Goal: Task Accomplishment & Management: Use online tool/utility

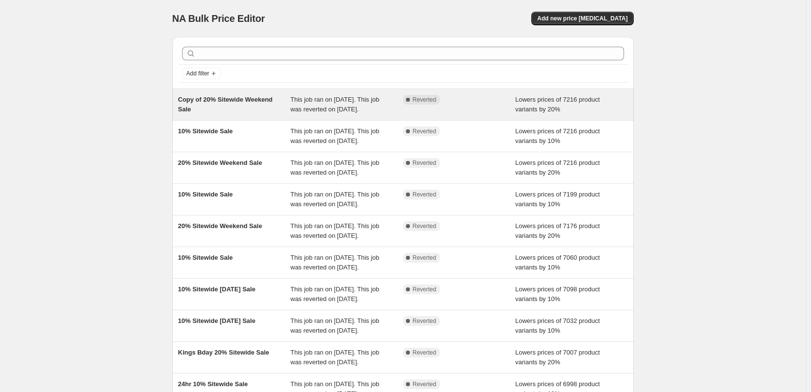
click at [223, 102] on span "Copy of 20% Sitewide Weekend Sale" at bounding box center [225, 104] width 95 height 17
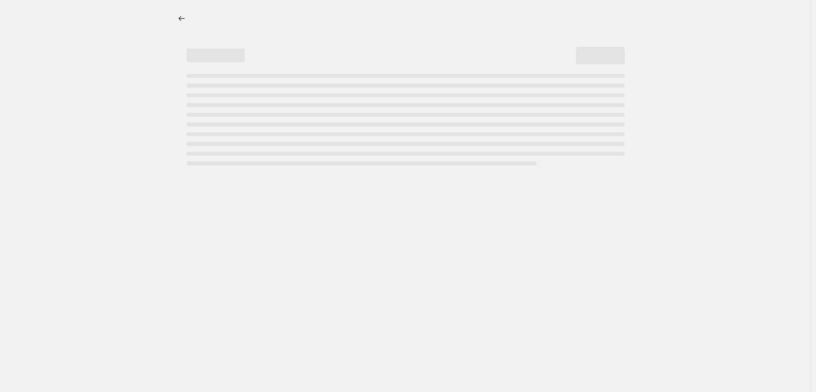
select select "percentage"
select select "vendor"
select select "not_equal"
select select "collection"
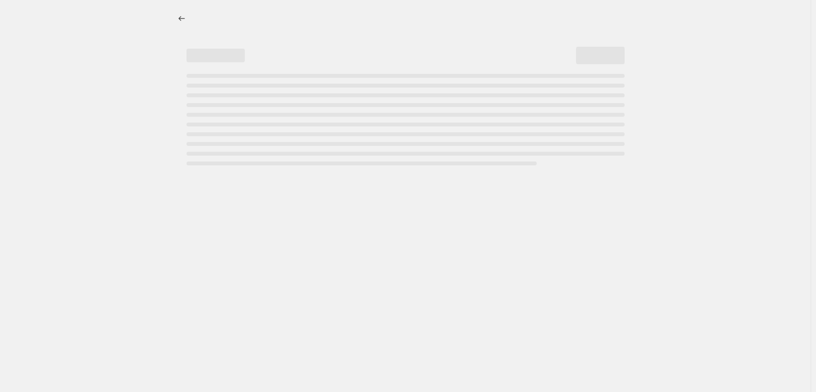
select select "not_equal"
select select "collection"
select select "not_equal"
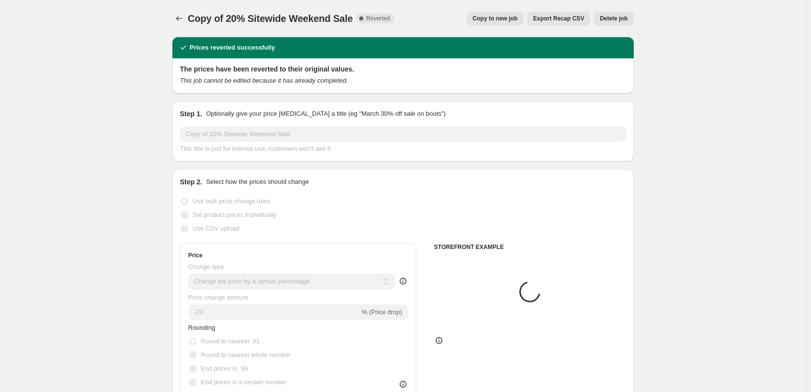
click at [495, 16] on span "Copy to new job" at bounding box center [495, 19] width 45 height 8
select select "percentage"
select select "vendor"
select select "not_equal"
select select "collection"
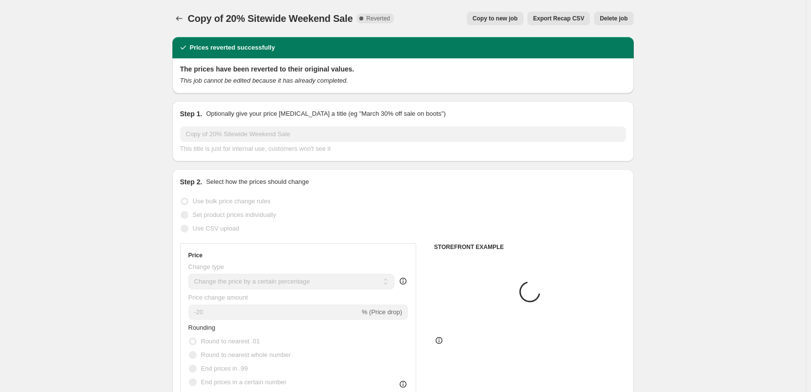
select select "collection"
select select "not_equal"
select select "collection"
select select "not_equal"
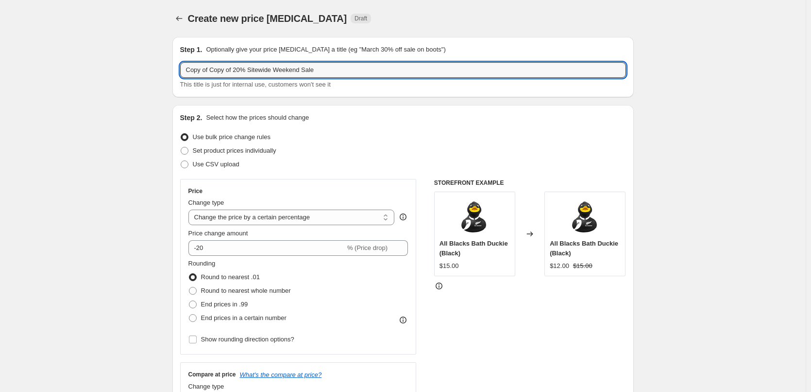
drag, startPoint x: 241, startPoint y: 68, endPoint x: 134, endPoint y: 66, distance: 107.9
drag, startPoint x: 255, startPoint y: 76, endPoint x: 391, endPoint y: 88, distance: 136.6
click at [390, 92] on div "Step 1. Optionally give your price change job a title (eg "March 30% off sale o…" at bounding box center [403, 67] width 462 height 60
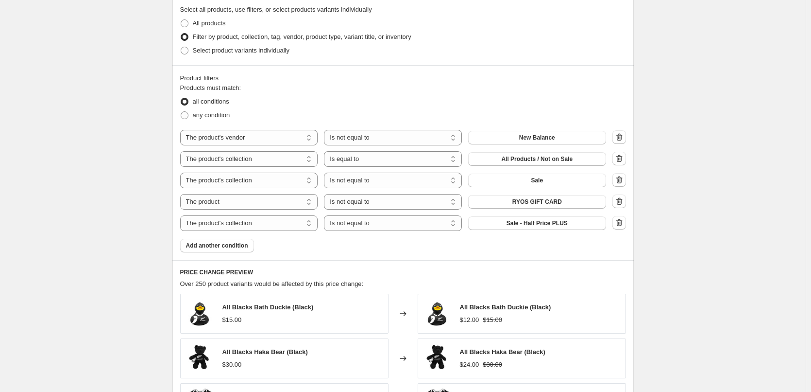
scroll to position [486, 0]
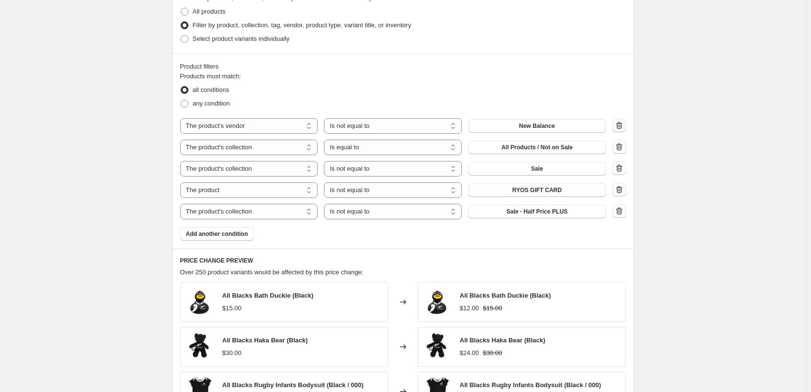
type input "20% Footy Sale"
click at [620, 122] on icon "button" at bounding box center [620, 125] width 10 height 10
select select "collection"
select select "equal"
select select "not_equal"
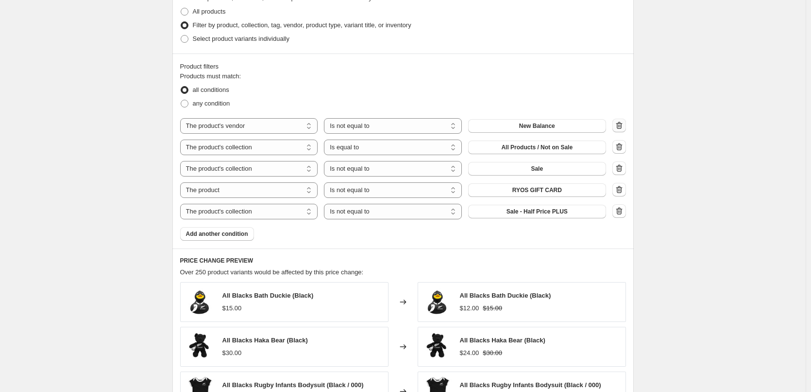
select select "product"
select select "collection"
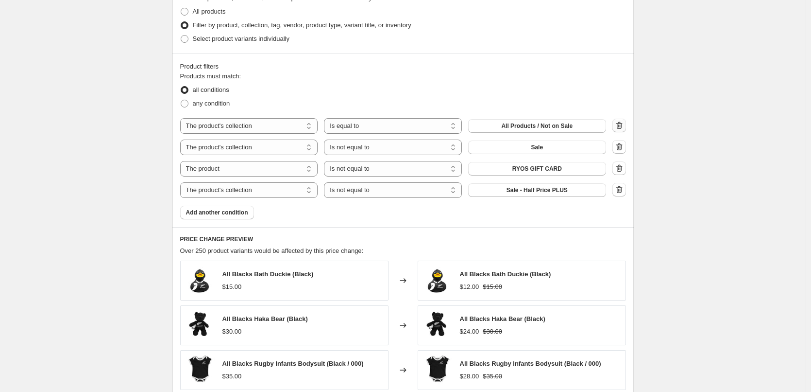
click at [622, 122] on icon "button" at bounding box center [620, 125] width 10 height 10
select select "not_equal"
select select "product"
select select "collection"
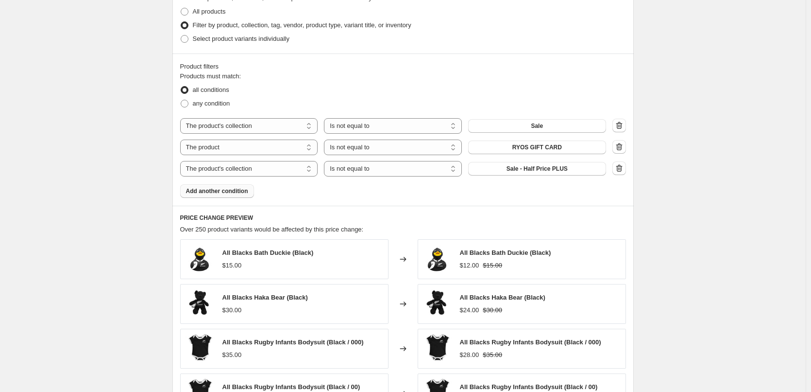
click at [223, 195] on button "Add another condition" at bounding box center [217, 191] width 74 height 14
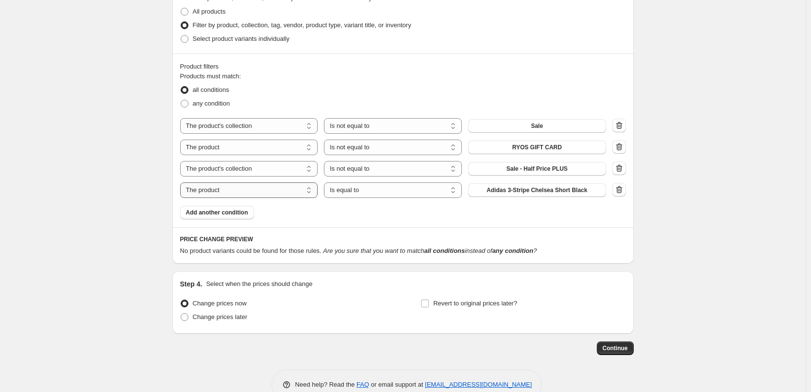
click at [212, 190] on select "The product The product's collection The product's tag The product's vendor The…" at bounding box center [249, 190] width 138 height 16
select select "collection"
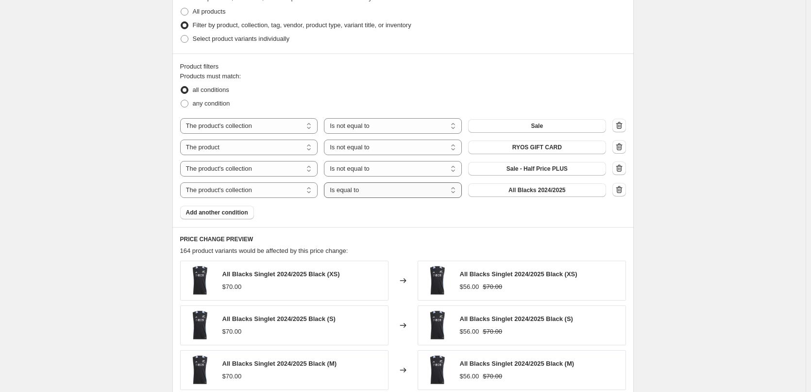
click at [362, 188] on select "Is equal to Is not equal to" at bounding box center [393, 190] width 138 height 16
click at [511, 190] on span "All Blacks 2024/2025" at bounding box center [537, 190] width 57 height 8
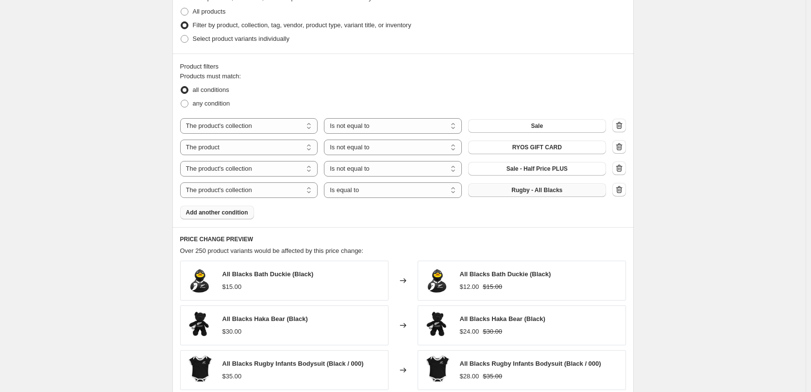
click at [221, 213] on span "Add another condition" at bounding box center [217, 212] width 62 height 8
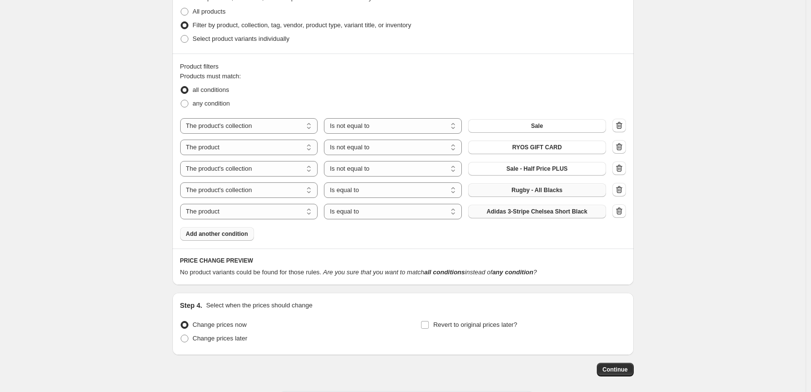
click at [521, 217] on button "Adidas 3-Stripe Chelsea Short Black" at bounding box center [537, 212] width 138 height 14
click at [262, 209] on select "The product The product's collection The product's tag The product's vendor The…" at bounding box center [249, 212] width 138 height 16
select select "collection"
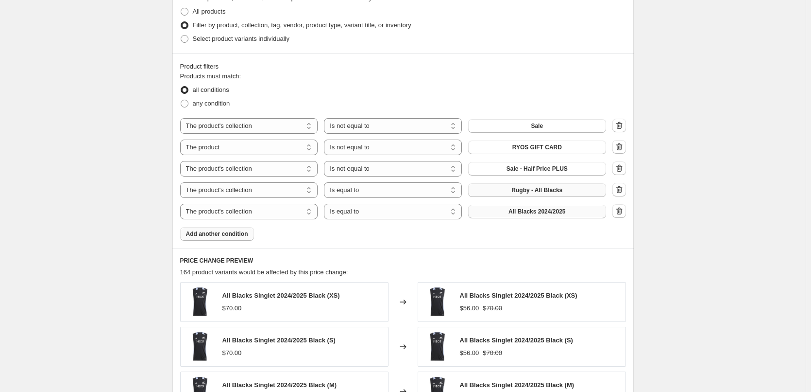
click at [532, 213] on span "All Blacks 2024/2025" at bounding box center [537, 211] width 57 height 8
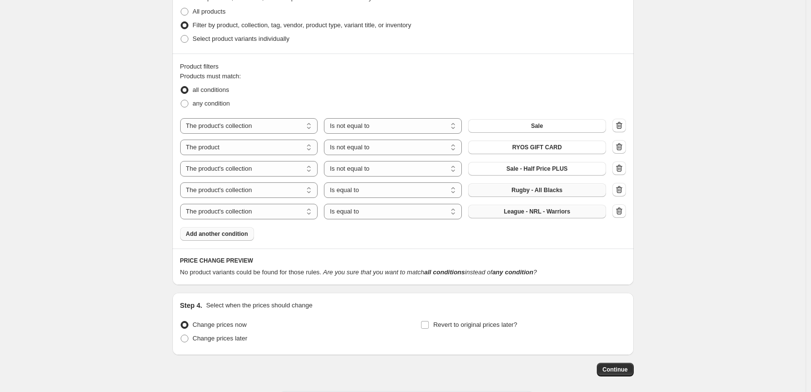
click at [210, 236] on span "Add another condition" at bounding box center [217, 234] width 62 height 8
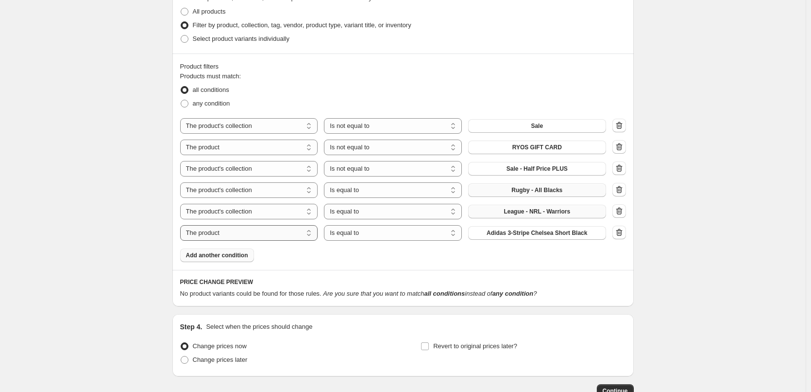
click at [218, 235] on select "The product The product's collection The product's tag The product's vendor The…" at bounding box center [249, 233] width 138 height 16
select select "collection"
click at [532, 233] on span "All Blacks 2024/2025" at bounding box center [537, 233] width 57 height 8
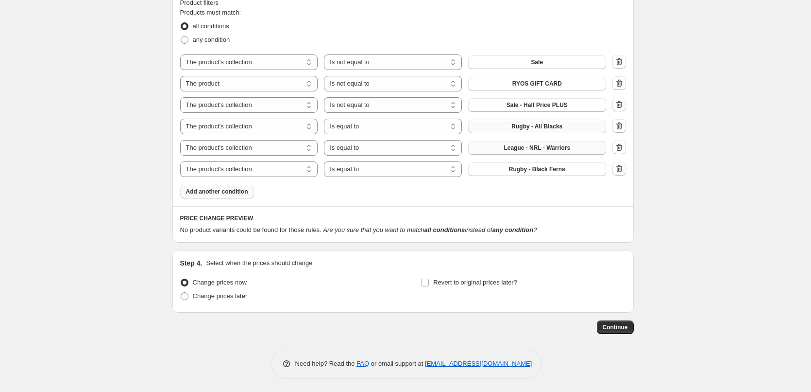
scroll to position [551, 0]
click at [620, 58] on icon "button" at bounding box center [620, 60] width 10 height 10
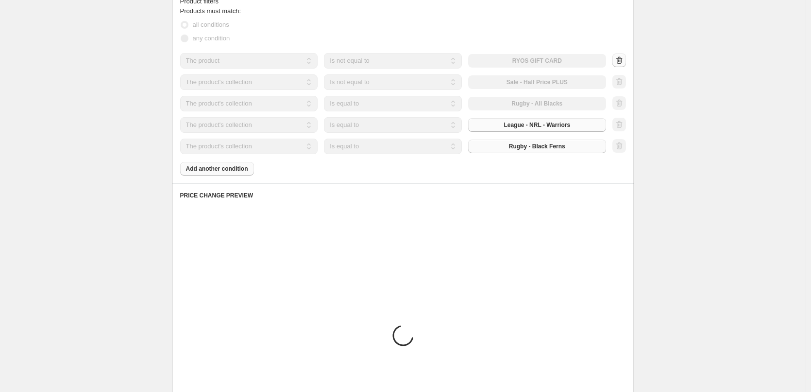
select select "product"
select select "collection"
select select "equal"
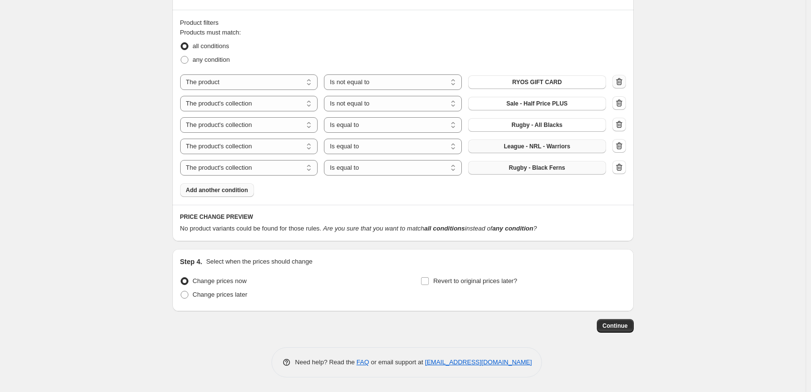
click at [624, 80] on icon "button" at bounding box center [620, 82] width 10 height 10
select select "collection"
select select "equal"
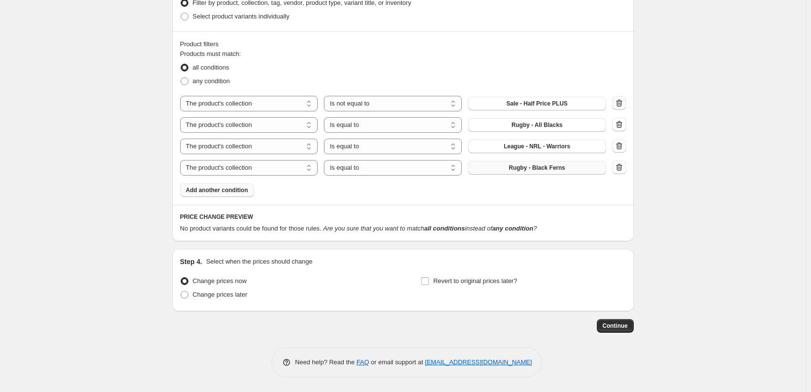
scroll to position [508, 0]
click at [624, 100] on icon "button" at bounding box center [620, 103] width 10 height 10
select select "equal"
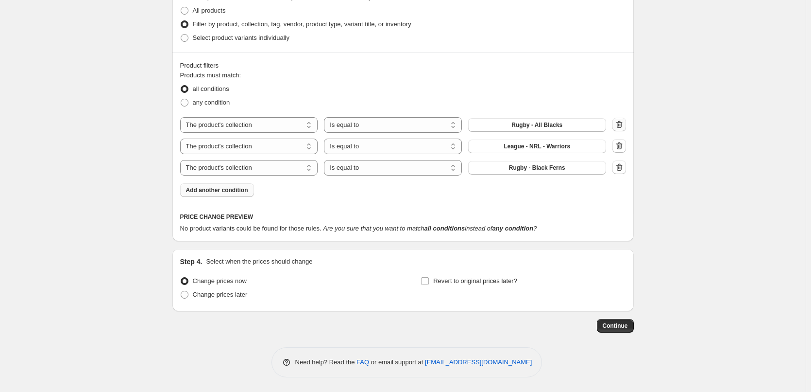
scroll to position [487, 0]
click at [202, 104] on span "any condition" at bounding box center [211, 102] width 37 height 7
click at [181, 99] on input "any condition" at bounding box center [181, 99] width 0 height 0
radio input "true"
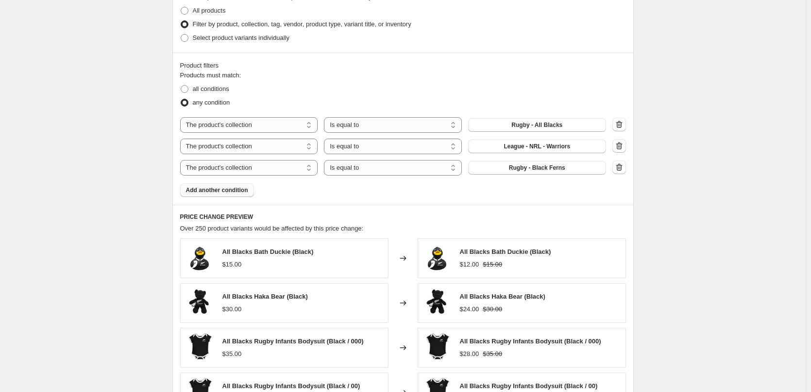
click at [222, 190] on span "Add another condition" at bounding box center [217, 190] width 62 height 8
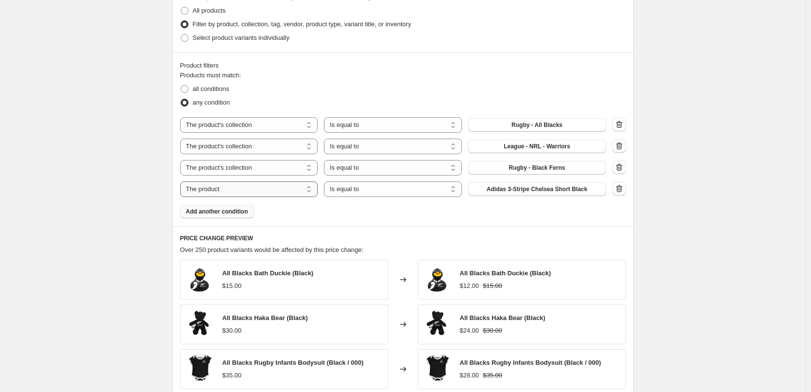
click at [268, 190] on select "The product The product's collection The product's tag The product's vendor The…" at bounding box center [249, 189] width 138 height 16
select select "collection"
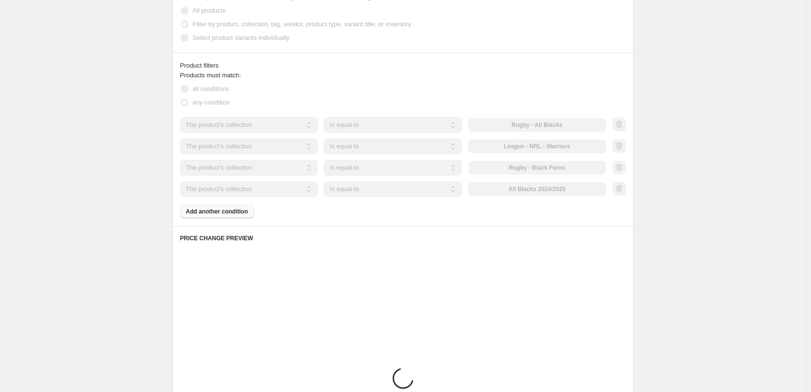
click at [358, 188] on select "Is equal to Is not equal to" at bounding box center [393, 189] width 138 height 16
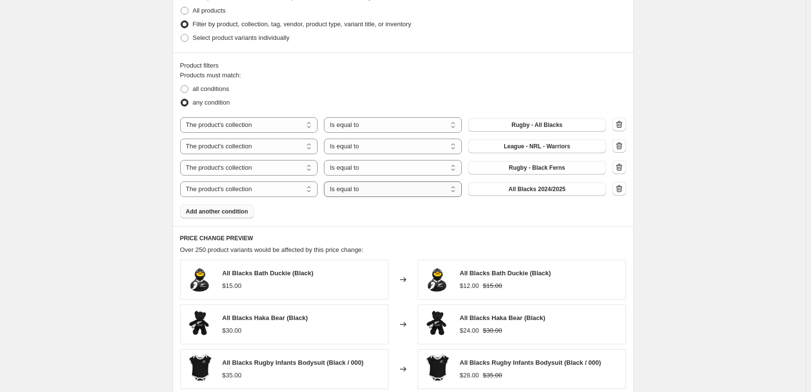
click at [356, 189] on select "Is equal to Is not equal to" at bounding box center [393, 189] width 138 height 16
select select "not_equal"
click at [525, 187] on span "All Blacks 2024/2025" at bounding box center [537, 189] width 57 height 8
click at [226, 210] on span "Add another condition" at bounding box center [217, 211] width 62 height 8
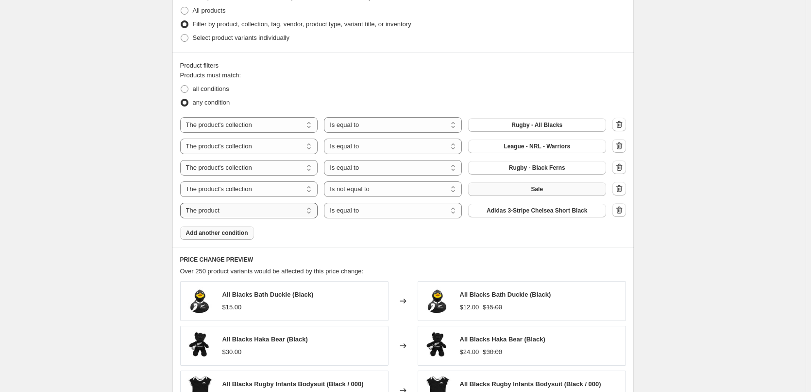
click at [241, 210] on select "The product The product's collection The product's tag The product's vendor The…" at bounding box center [249, 211] width 138 height 16
click at [182, 203] on select "The product The product's collection The product's tag The product's vendor The…" at bounding box center [249, 211] width 138 height 16
click at [357, 209] on select "Is equal to Is not equal to" at bounding box center [393, 211] width 138 height 16
select select "not_equal"
click at [527, 211] on span "Adidas 3-Stripe Chelsea Short Black" at bounding box center [537, 210] width 101 height 8
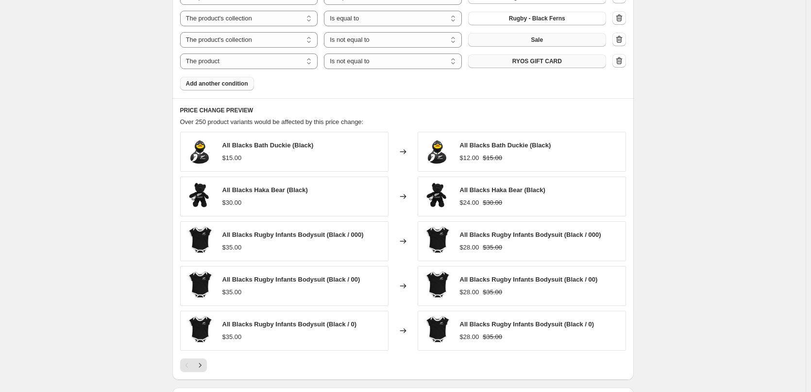
scroll to position [774, 0]
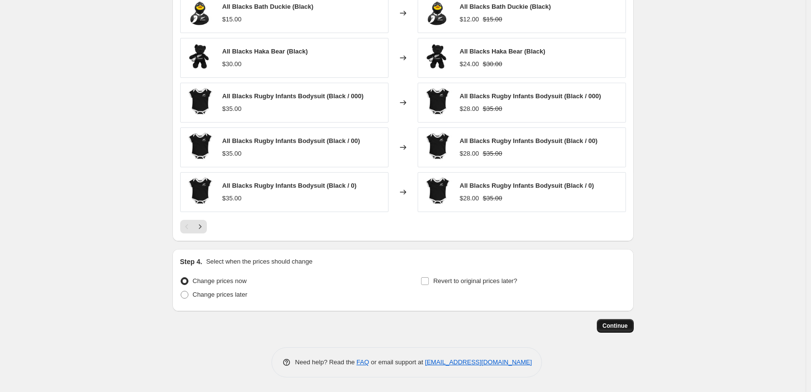
click at [616, 326] on span "Continue" at bounding box center [615, 326] width 25 height 8
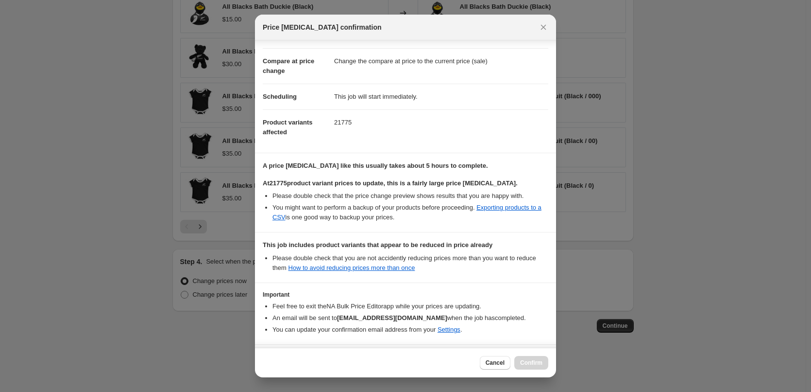
scroll to position [81, 0]
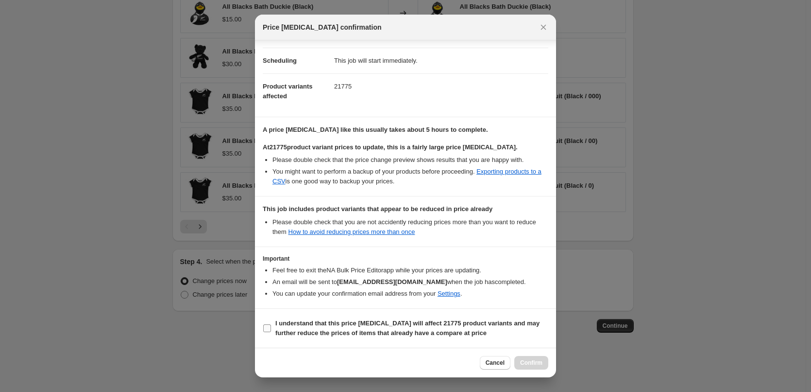
click at [270, 329] on input "I understand that this price change job will affect 21775 product variants and …" at bounding box center [267, 328] width 8 height 8
checkbox input "true"
click at [538, 365] on span "Confirm" at bounding box center [531, 363] width 22 height 8
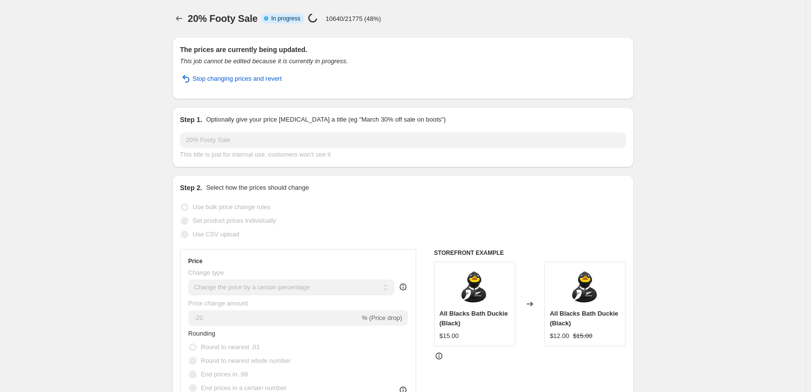
drag, startPoint x: 122, startPoint y: 360, endPoint x: 130, endPoint y: 299, distance: 61.6
click at [224, 80] on span "Stop changing prices and revert" at bounding box center [237, 79] width 89 height 10
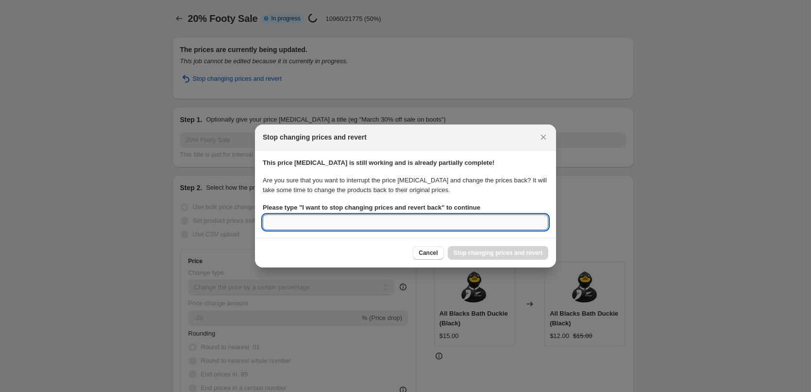
click at [390, 224] on input "Please type " I want to stop changing prices and revert back " to continue" at bounding box center [406, 222] width 286 height 16
type input "i"
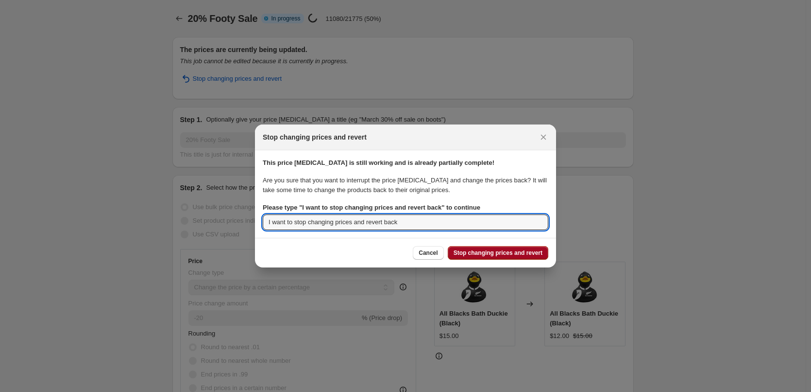
type input "I want to stop changing prices and revert back"
click at [518, 252] on span "Stop changing prices and revert" at bounding box center [498, 253] width 89 height 8
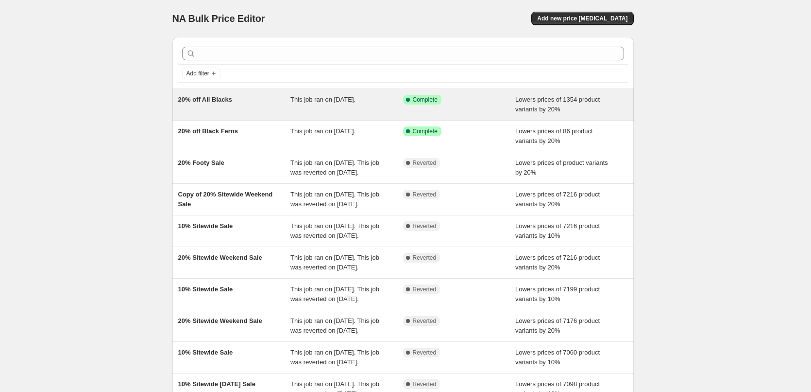
click at [221, 102] on span "20% off All Blacks" at bounding box center [205, 99] width 54 height 7
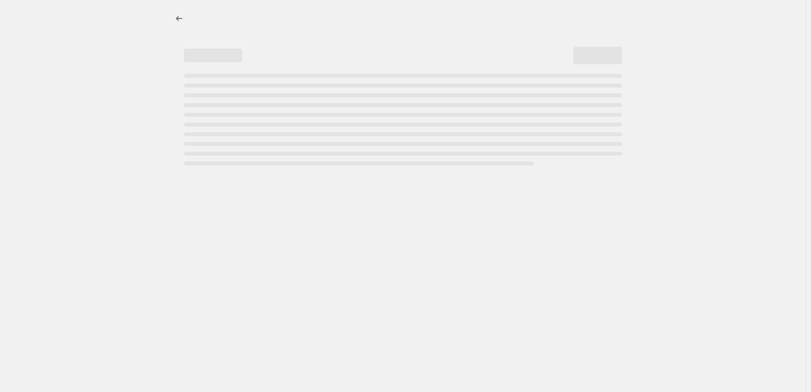
select select "percentage"
select select "collection"
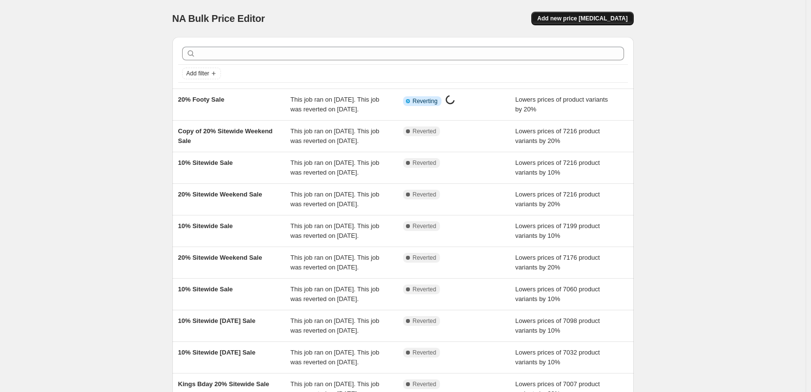
click at [581, 18] on span "Add new price change job" at bounding box center [582, 19] width 90 height 8
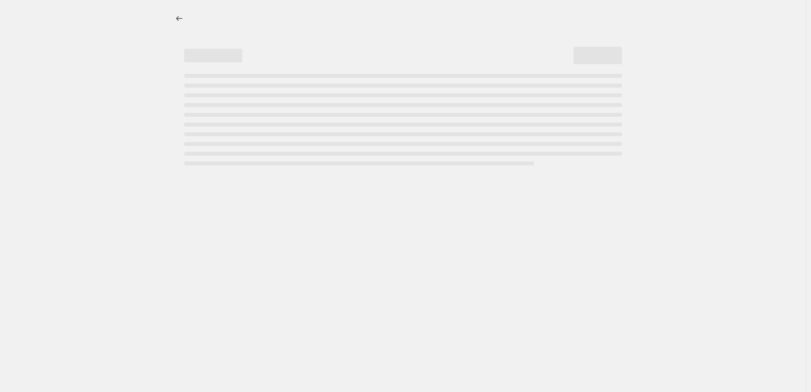
select select "percentage"
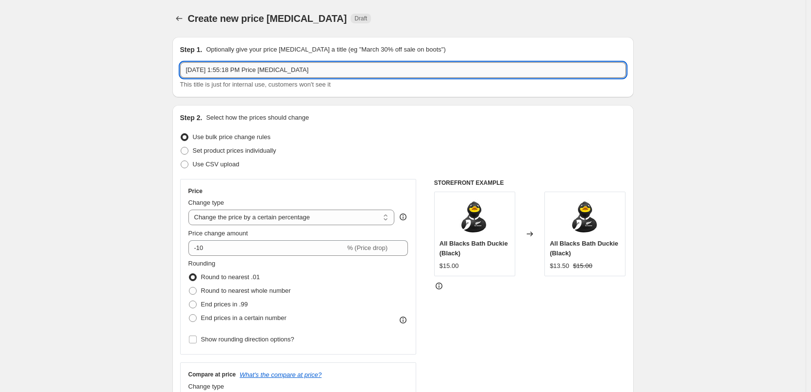
click at [250, 70] on input "Sep 19, 2025, 1:55:18 PM Price change job" at bounding box center [403, 70] width 446 height 16
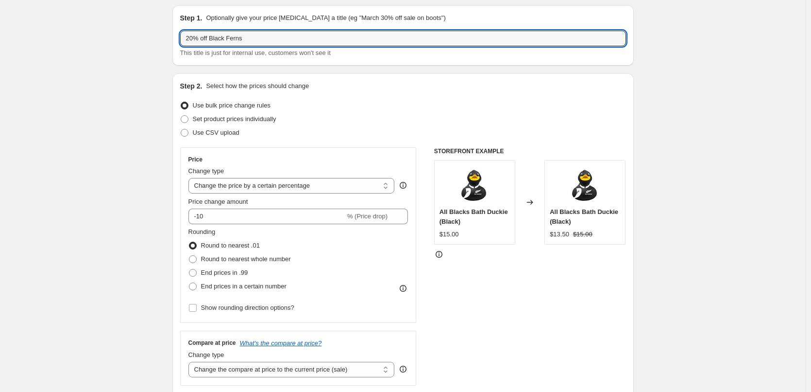
scroll to position [49, 0]
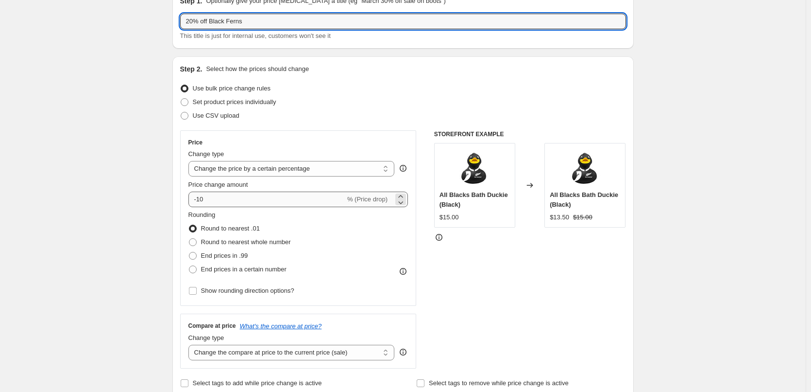
type input "20% off Black Ferns"
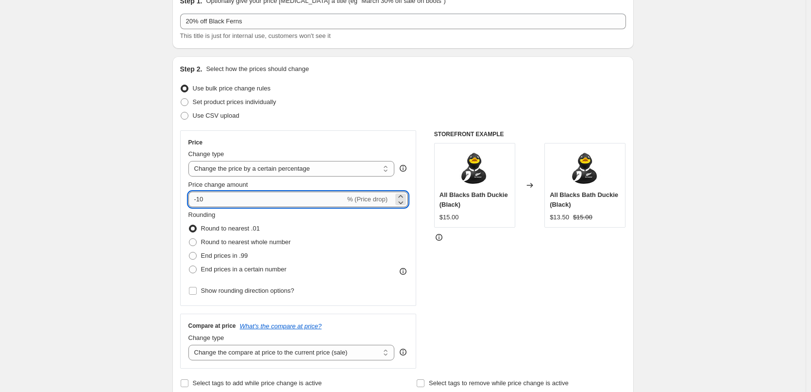
drag, startPoint x: 201, startPoint y: 202, endPoint x: 217, endPoint y: 202, distance: 15.5
click at [217, 202] on input "-10" at bounding box center [266, 199] width 157 height 16
type input "-1"
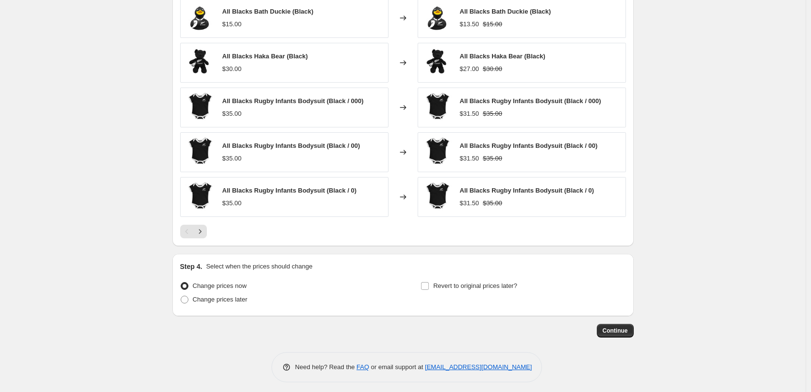
scroll to position [580, 0]
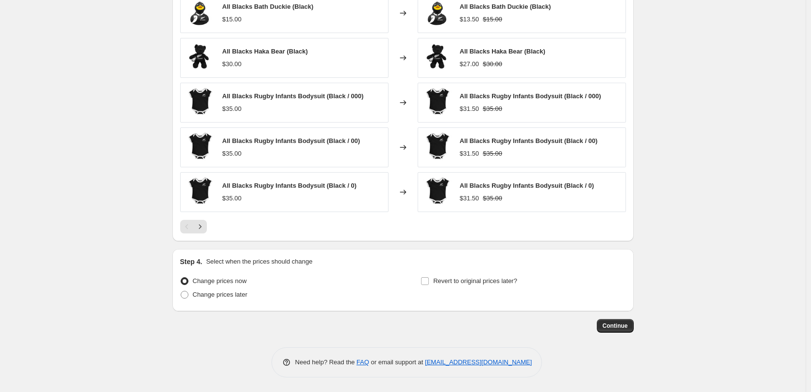
type input "-20"
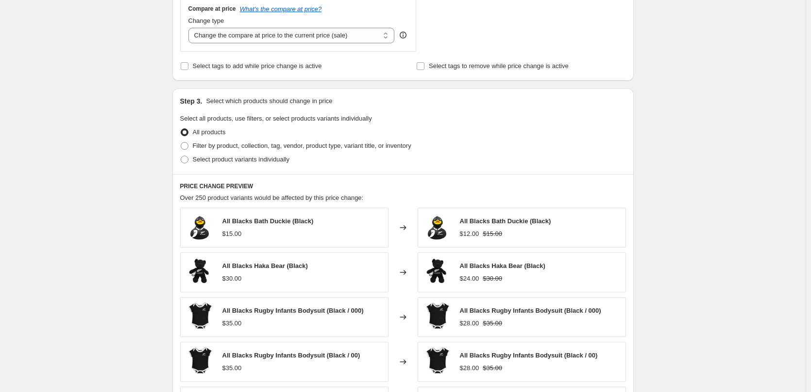
scroll to position [389, 0]
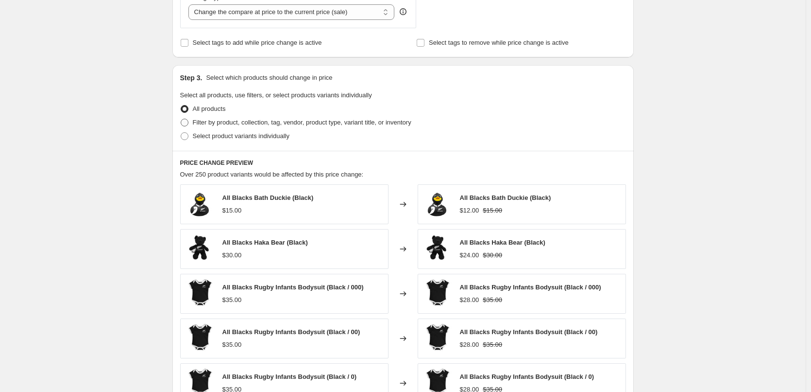
click at [194, 121] on label "Filter by product, collection, tag, vendor, product type, variant title, or inv…" at bounding box center [295, 123] width 231 height 14
click at [181, 119] on input "Filter by product, collection, tag, vendor, product type, variant title, or inv…" at bounding box center [181, 119] width 0 height 0
radio input "true"
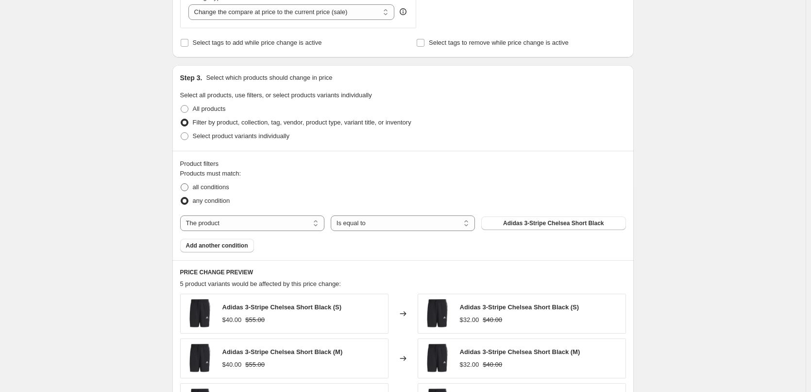
click at [209, 188] on span "all conditions" at bounding box center [211, 186] width 36 height 7
click at [181, 184] on input "all conditions" at bounding box center [181, 183] width 0 height 0
radio input "true"
click at [244, 224] on select "The product The product's collection The product's tag The product's vendor The…" at bounding box center [252, 223] width 144 height 16
select select "collection"
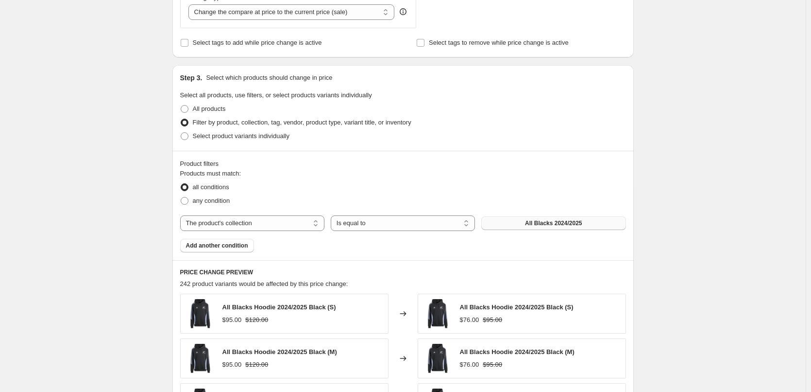
click at [552, 222] on span "All Blacks 2024/2025" at bounding box center [553, 223] width 57 height 8
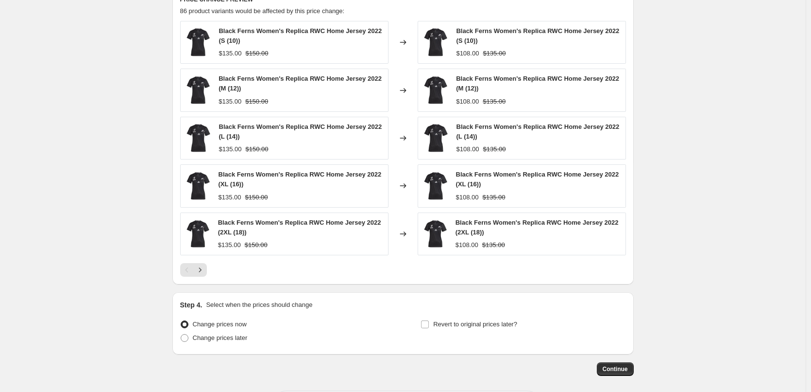
scroll to position [680, 0]
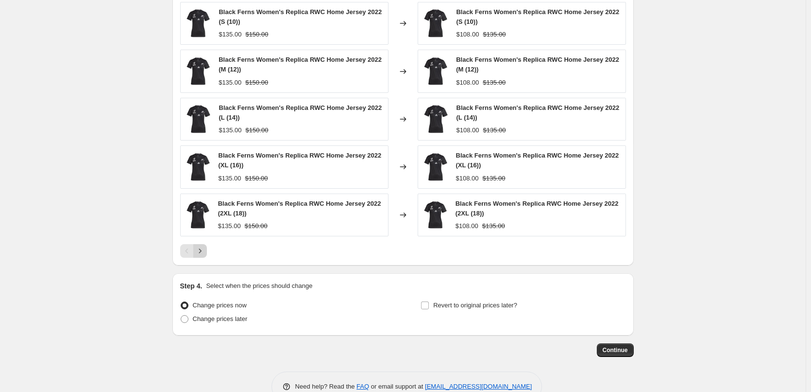
click at [201, 251] on icon "Next" at bounding box center [200, 251] width 10 height 10
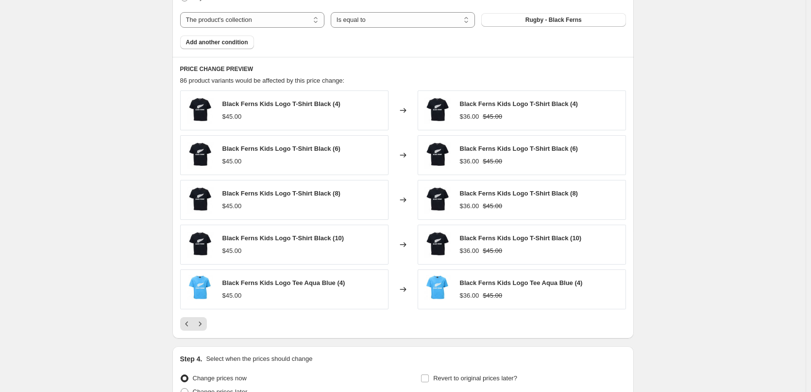
scroll to position [689, 0]
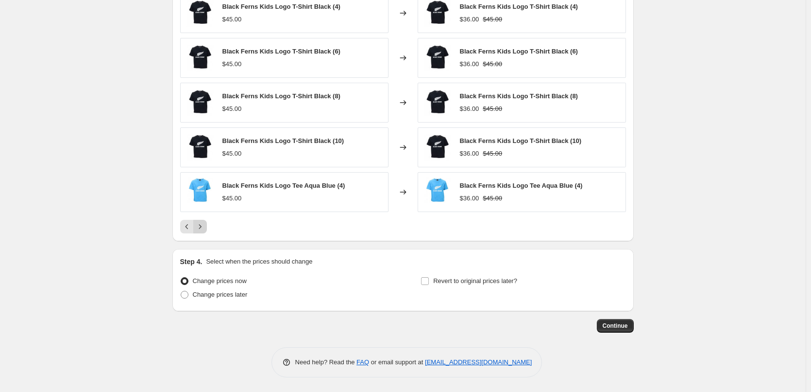
click at [204, 229] on icon "Next" at bounding box center [200, 227] width 10 height 10
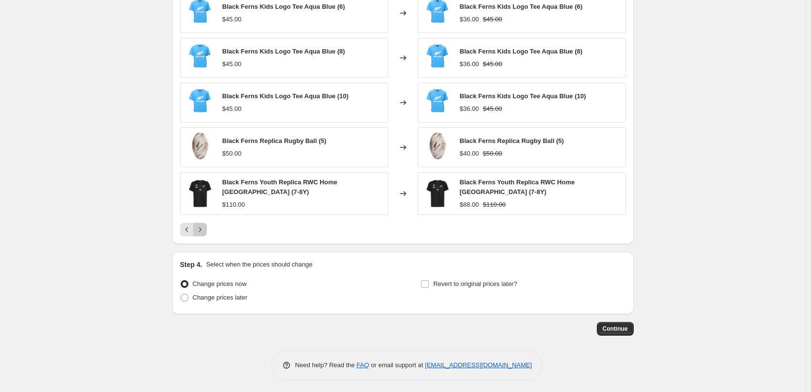
click at [204, 229] on icon "Next" at bounding box center [200, 229] width 10 height 10
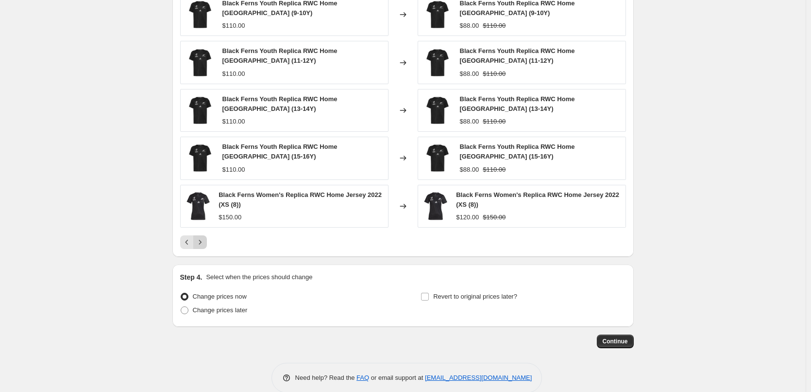
click at [204, 229] on div "Black Ferns Youth Replica RWC Home Jersey (9-10Y) $110.00 Changed to Black Fern…" at bounding box center [403, 121] width 446 height 256
click at [205, 239] on icon "Next" at bounding box center [200, 242] width 10 height 10
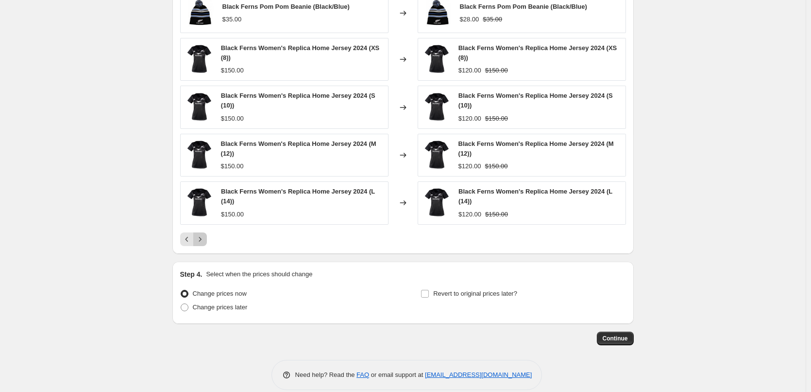
click at [205, 239] on icon "Next" at bounding box center [200, 239] width 10 height 10
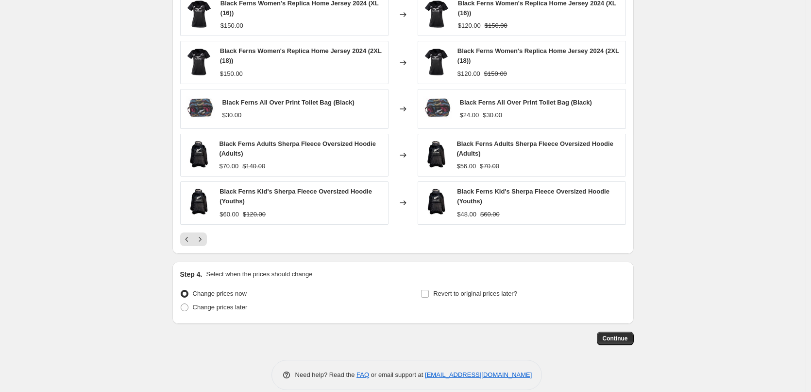
click at [205, 239] on icon "Next" at bounding box center [200, 239] width 10 height 10
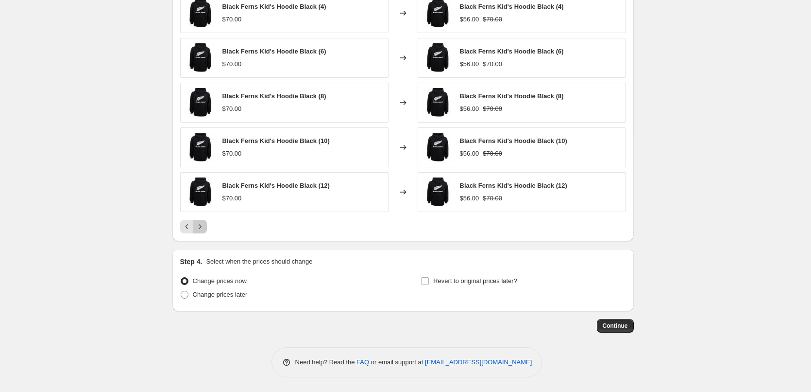
click at [205, 230] on icon "Next" at bounding box center [200, 227] width 10 height 10
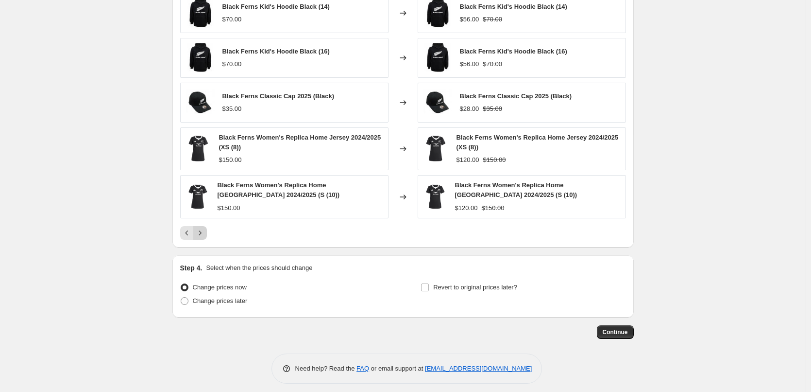
click at [200, 234] on icon "Next" at bounding box center [200, 233] width 10 height 10
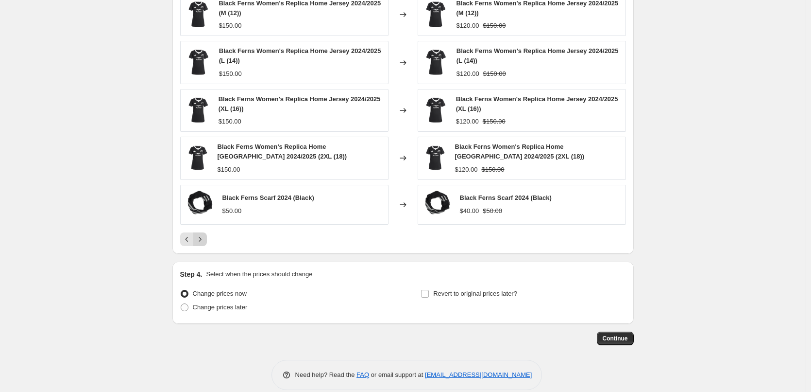
click at [200, 237] on icon "Next" at bounding box center [200, 239] width 10 height 10
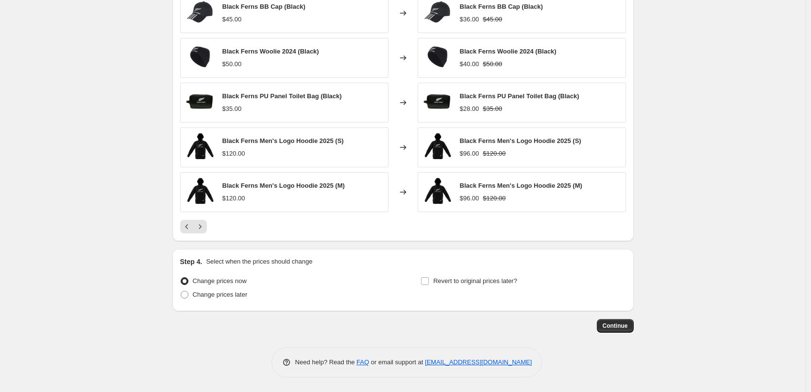
click at [201, 237] on div "PRICE CHANGE PREVIEW 86 product variants would be affected by this price change…" at bounding box center [403, 100] width 462 height 281
select select "percentage"
select select "collection"
click at [614, 327] on span "Continue" at bounding box center [615, 326] width 25 height 8
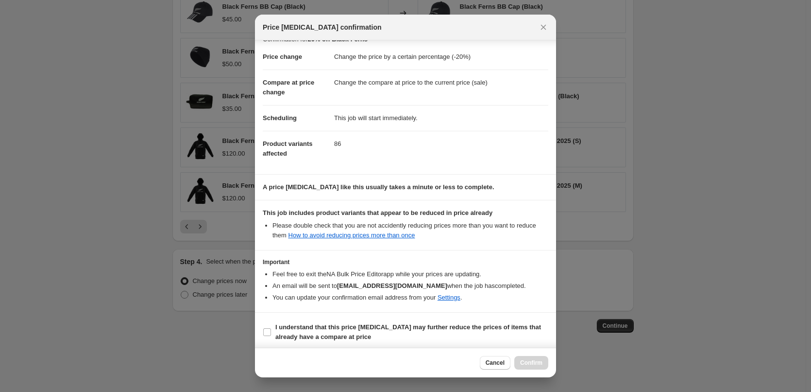
scroll to position [17, 0]
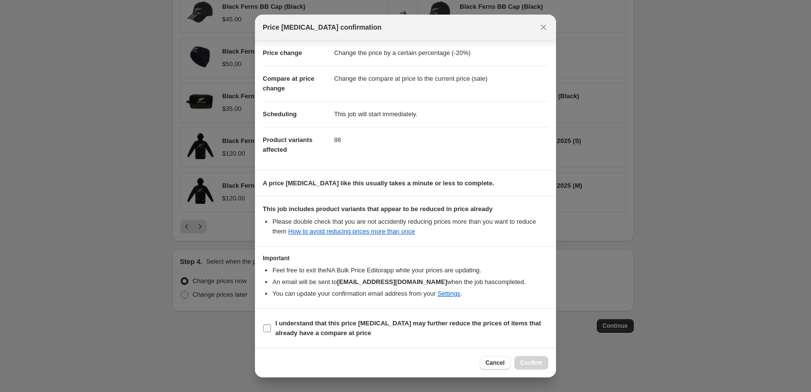
click at [267, 327] on input "I understand that this price change job may further reduce the prices of items …" at bounding box center [267, 328] width 8 height 8
checkbox input "true"
click at [533, 358] on button "Confirm" at bounding box center [531, 363] width 34 height 14
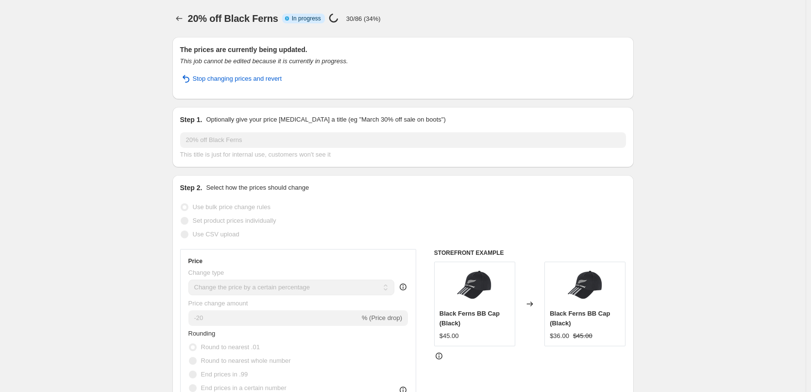
select select "percentage"
select select "collection"
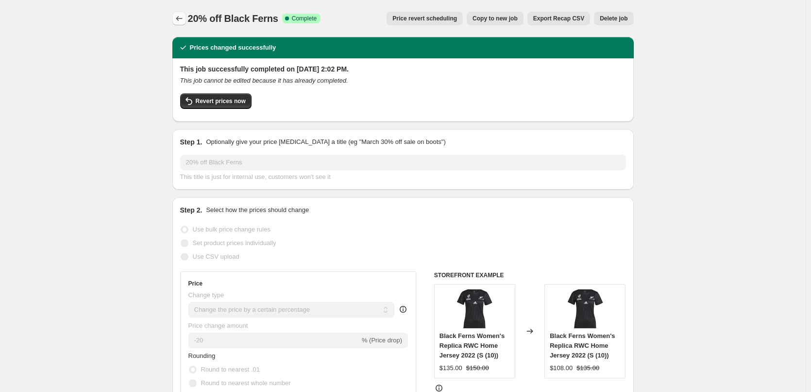
click at [182, 19] on icon "Price change jobs" at bounding box center [179, 19] width 10 height 10
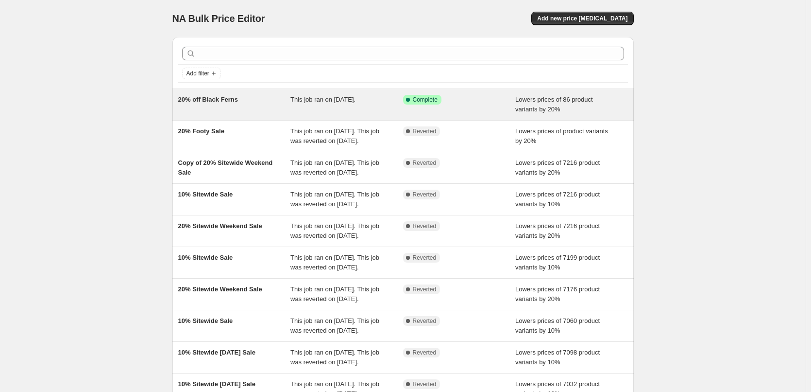
click at [206, 102] on span "20% off Black Ferns" at bounding box center [208, 99] width 60 height 7
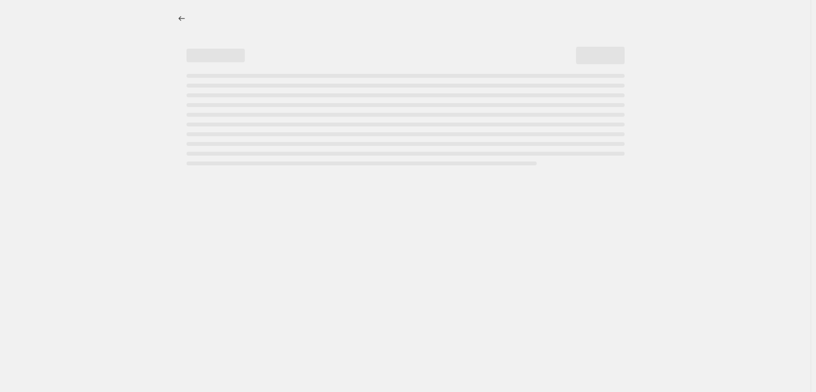
select select "percentage"
select select "collection"
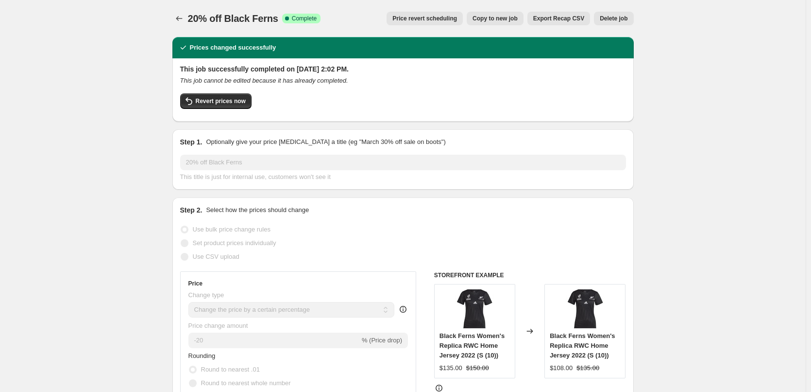
click at [496, 21] on span "Copy to new job" at bounding box center [495, 19] width 45 height 8
select select "percentage"
select select "collection"
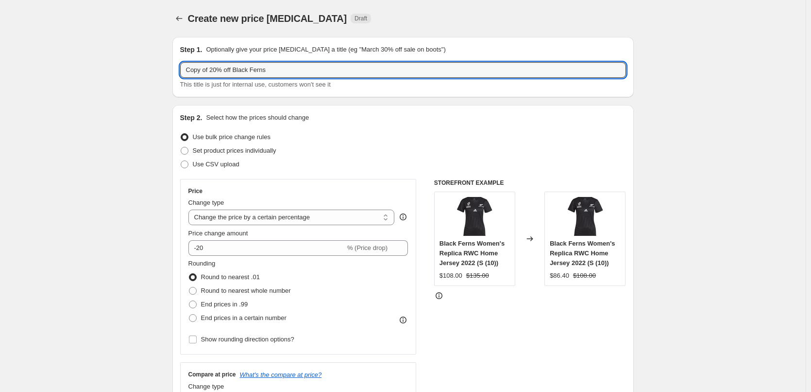
drag, startPoint x: 213, startPoint y: 69, endPoint x: 113, endPoint y: 65, distance: 100.6
drag, startPoint x: 214, startPoint y: 69, endPoint x: 509, endPoint y: 83, distance: 295.2
click at [497, 89] on div "20% off Black Ferns This title is just for internal use, customers won't see it" at bounding box center [403, 75] width 446 height 27
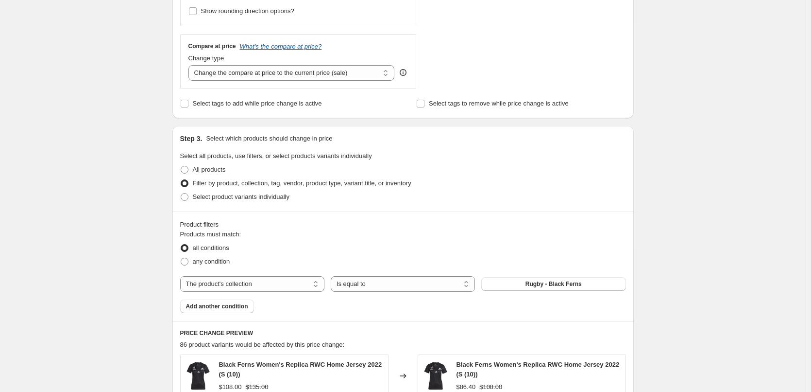
scroll to position [340, 0]
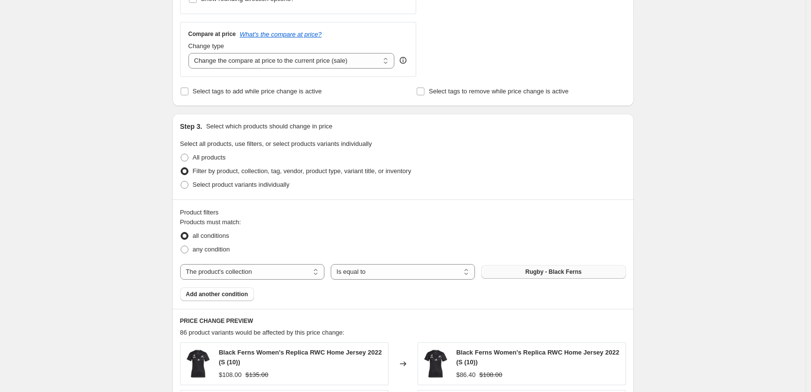
type input "20% off All Blacks"
click at [583, 276] on button "Rugby - Black Ferns" at bounding box center [553, 272] width 144 height 14
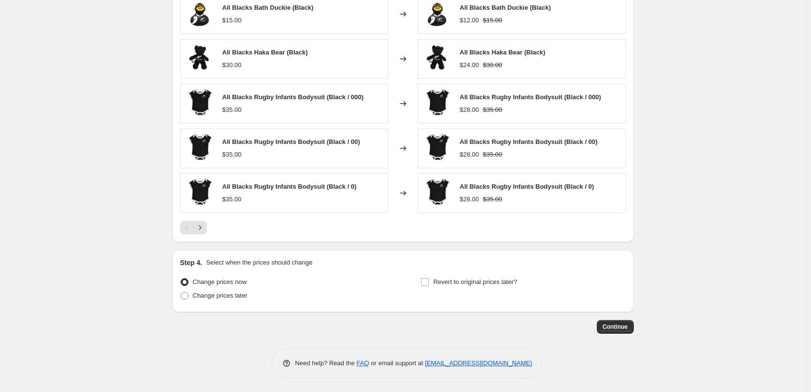
scroll to position [689, 0]
click at [622, 326] on span "Continue" at bounding box center [615, 326] width 25 height 8
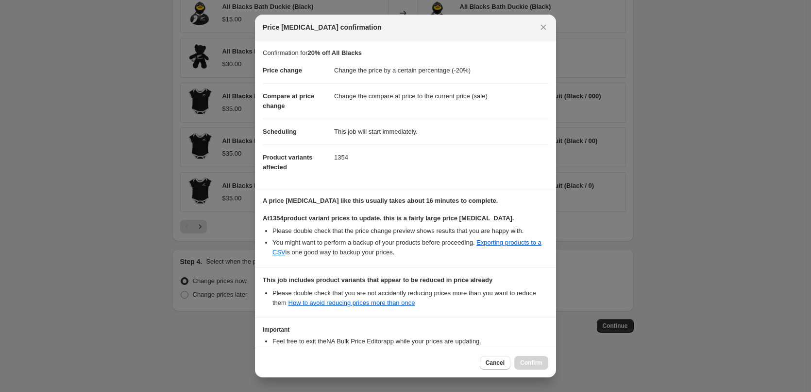
scroll to position [81, 0]
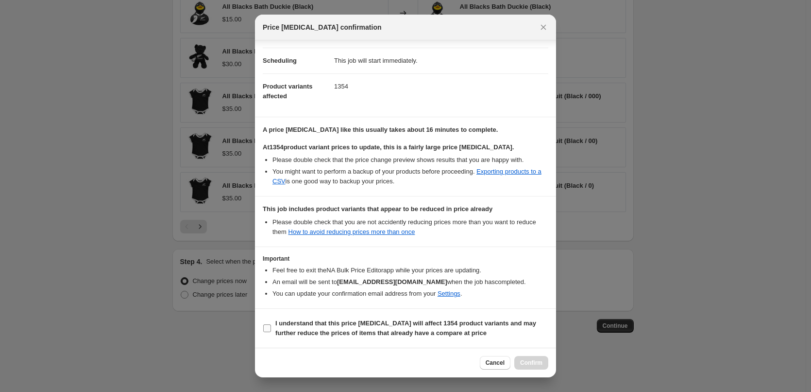
click at [272, 325] on label "I understand that this price change job will affect 1354 product variants and m…" at bounding box center [406, 327] width 286 height 23
click at [271, 325] on input "I understand that this price change job will affect 1354 product variants and m…" at bounding box center [267, 328] width 8 height 8
checkbox input "true"
click at [530, 363] on span "Confirm" at bounding box center [531, 363] width 22 height 8
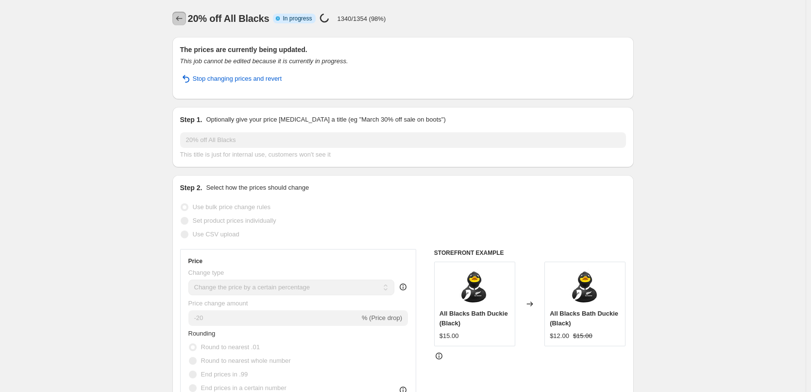
click at [184, 18] on icon "Price change jobs" at bounding box center [179, 19] width 10 height 10
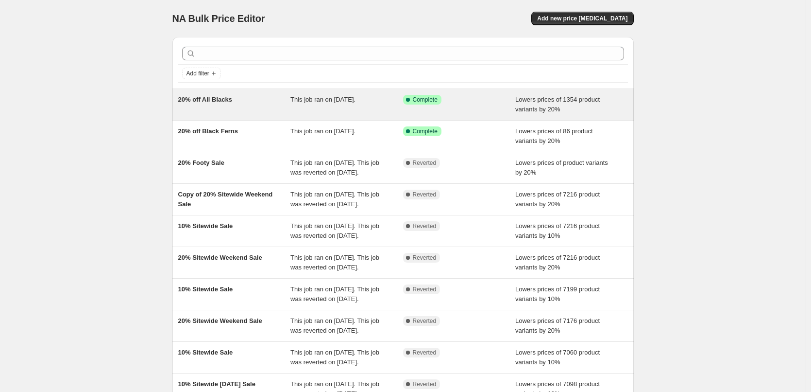
click at [210, 97] on span "20% off All Blacks" at bounding box center [205, 99] width 54 height 7
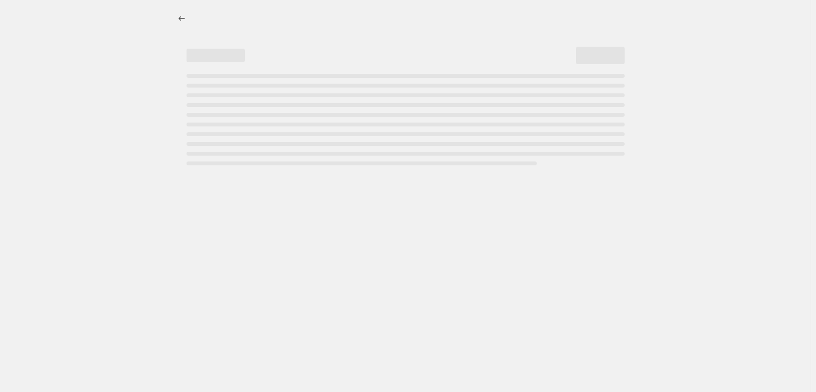
select select "percentage"
select select "collection"
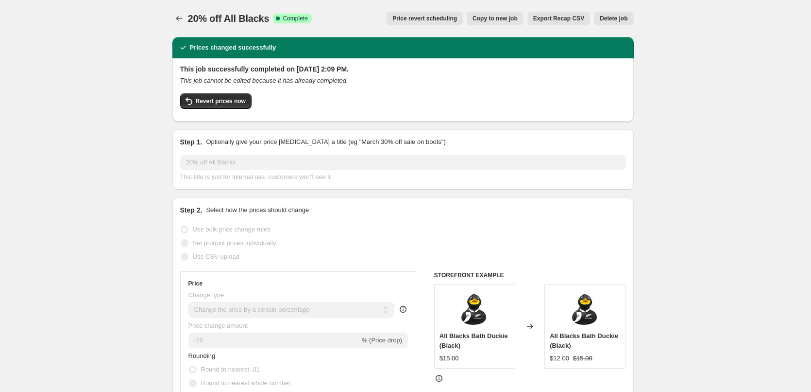
click at [499, 22] on span "Copy to new job" at bounding box center [495, 19] width 45 height 8
select select "percentage"
select select "collection"
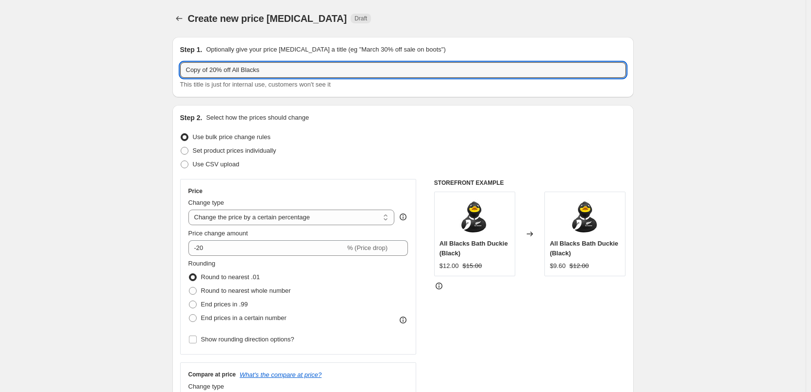
drag, startPoint x: 214, startPoint y: 70, endPoint x: 44, endPoint y: 53, distance: 170.4
drag, startPoint x: 211, startPoint y: 68, endPoint x: 347, endPoint y: 80, distance: 136.0
click at [347, 80] on div "20% off All Blacks This title is just for internal use, customers won't see it" at bounding box center [403, 75] width 446 height 27
click at [224, 69] on input "20% off WArriors" at bounding box center [403, 70] width 446 height 16
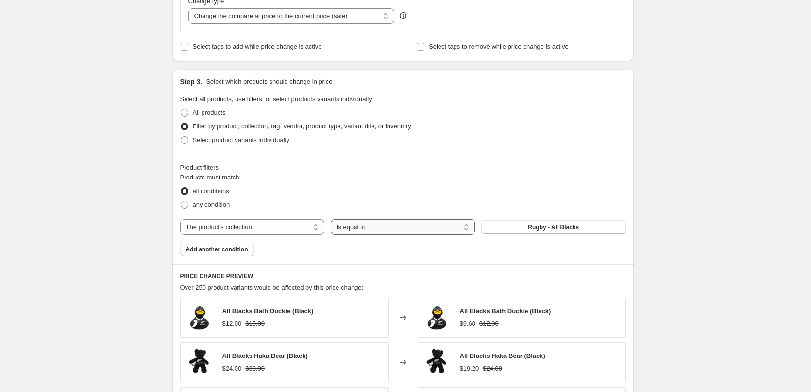
scroll to position [389, 0]
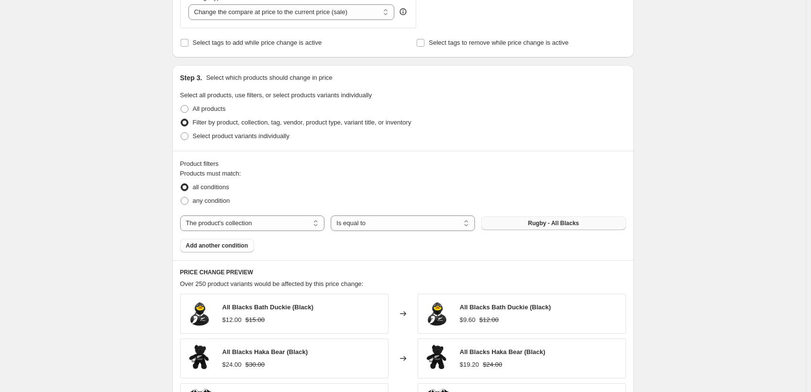
type input "20% off Warriors"
click at [571, 221] on span "Rugby - All Blacks" at bounding box center [553, 223] width 51 height 8
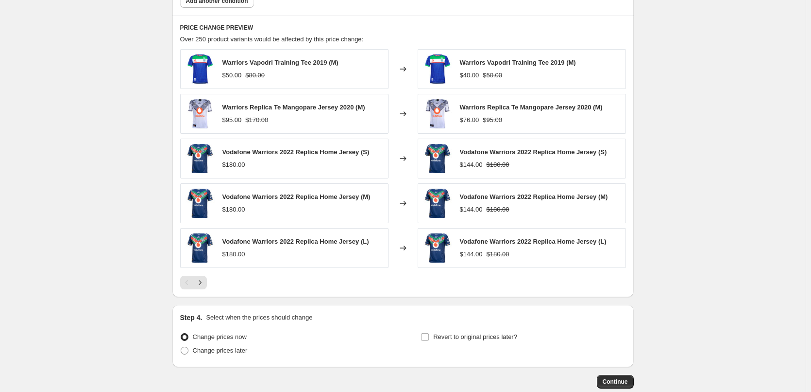
scroll to position [689, 0]
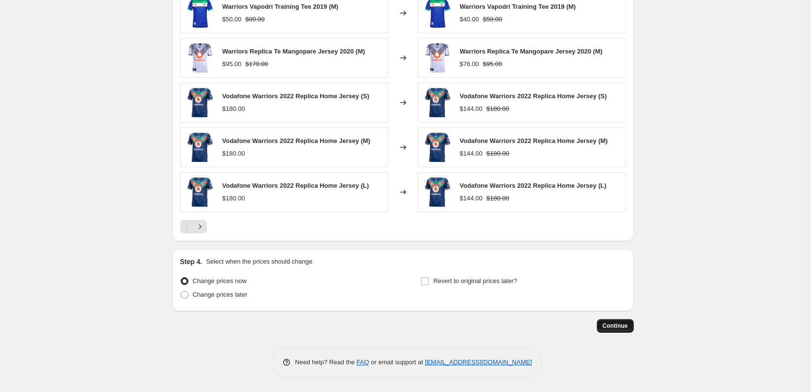
click at [616, 326] on span "Continue" at bounding box center [615, 326] width 25 height 8
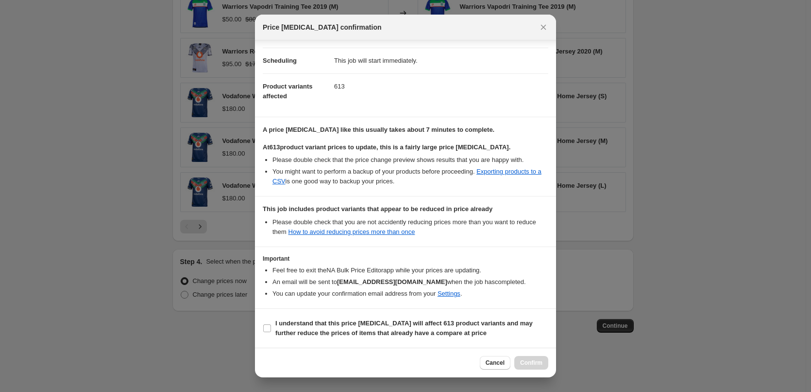
scroll to position [81, 0]
click at [269, 325] on input "I understand that this price change job will affect 613 product variants and ma…" at bounding box center [267, 328] width 8 height 8
checkbox input "true"
click at [551, 373] on div "Cancel Confirm" at bounding box center [405, 362] width 301 height 30
click at [538, 360] on span "Confirm" at bounding box center [531, 363] width 22 height 8
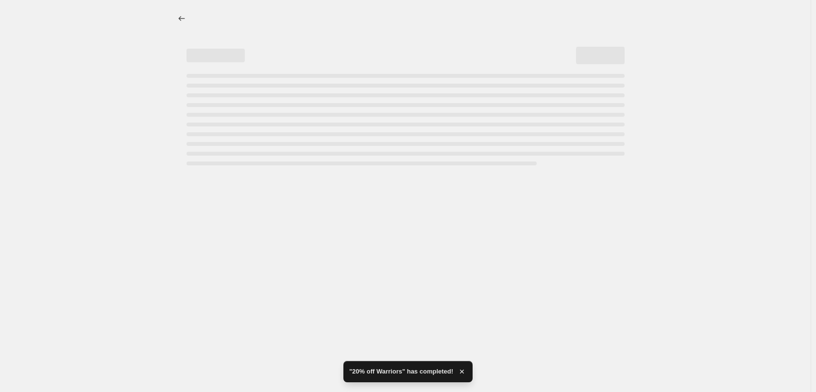
select select "percentage"
select select "collection"
